Goal: Task Accomplishment & Management: Manage account settings

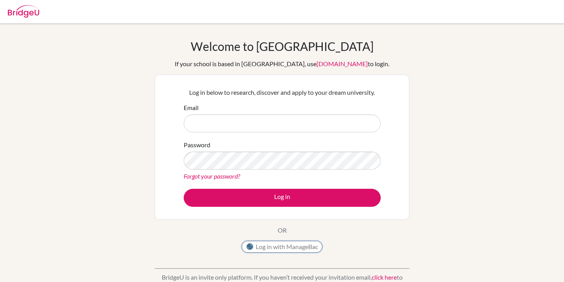
click at [300, 242] on button "Log in with ManageBac" at bounding box center [281, 247] width 81 height 12
click at [270, 249] on button "Log in with ManageBac" at bounding box center [281, 247] width 81 height 12
click at [270, 245] on button "Log in with ManageBac" at bounding box center [281, 247] width 81 height 12
click at [274, 122] on input "Email" at bounding box center [282, 123] width 197 height 18
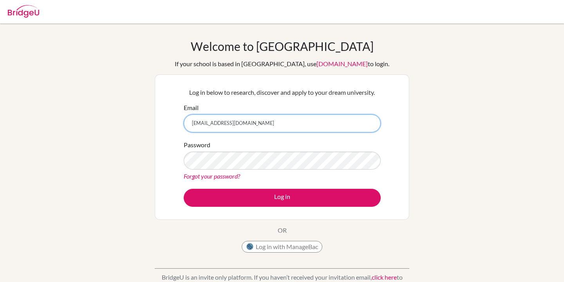
type input "[EMAIL_ADDRESS][DOMAIN_NAME]"
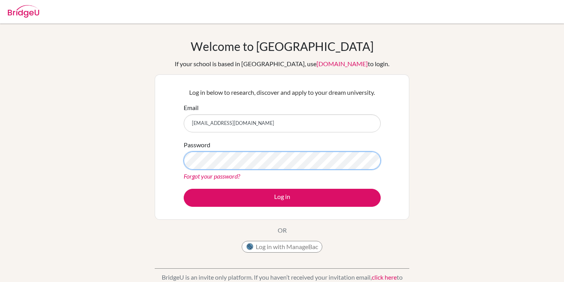
click at [184, 189] on button "Log in" at bounding box center [282, 198] width 197 height 18
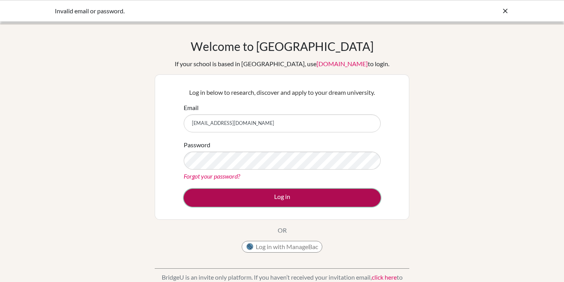
click at [276, 195] on button "Log in" at bounding box center [282, 198] width 197 height 18
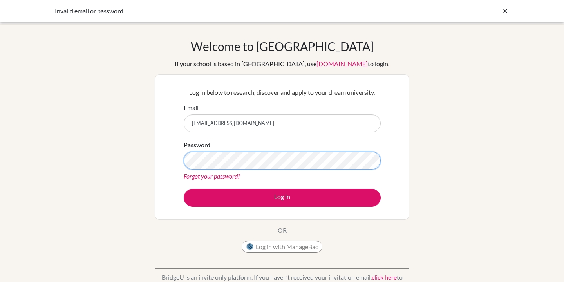
click at [184, 189] on button "Log in" at bounding box center [282, 198] width 197 height 18
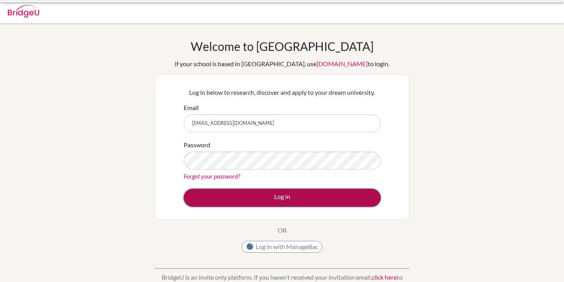
click at [297, 192] on button "Log in" at bounding box center [282, 198] width 197 height 18
